Goal: Use online tool/utility: Utilize a website feature to perform a specific function

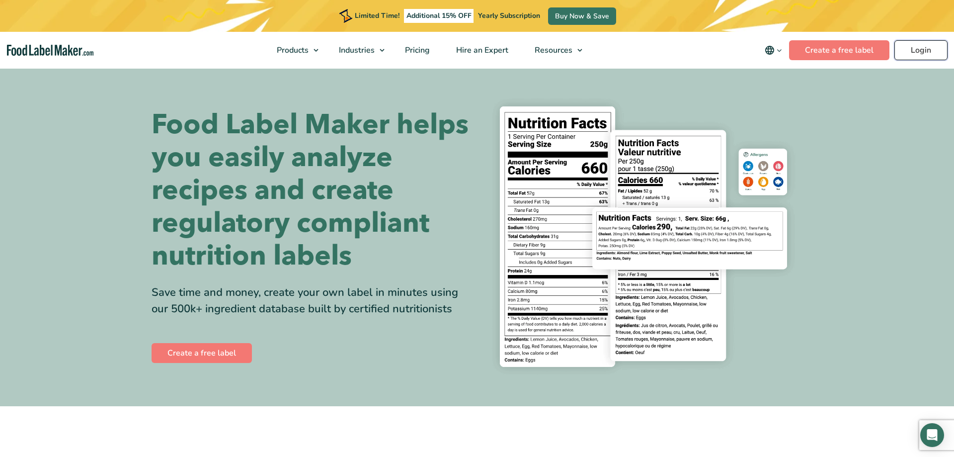
click at [923, 53] on link "Login" at bounding box center [921, 50] width 53 height 20
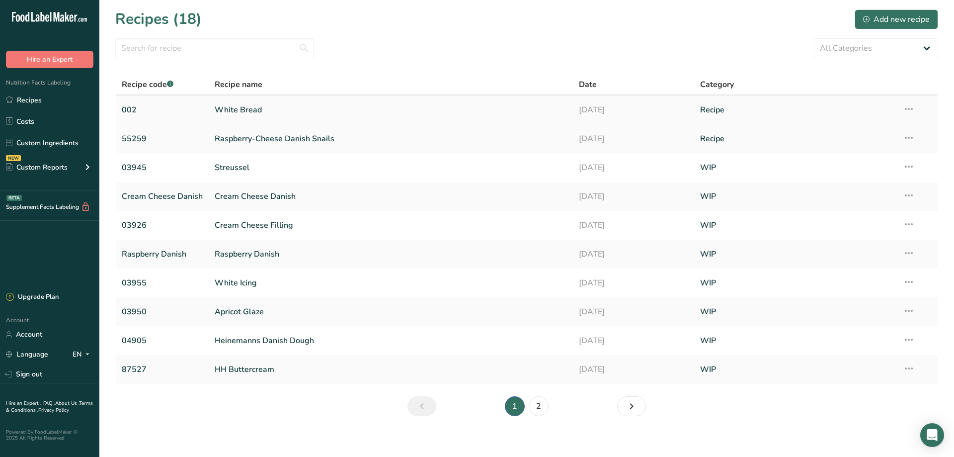
click at [250, 113] on link "White Bread" at bounding box center [391, 109] width 352 height 21
click at [231, 108] on link "White Bread" at bounding box center [391, 109] width 352 height 21
